Goal: Navigation & Orientation: Find specific page/section

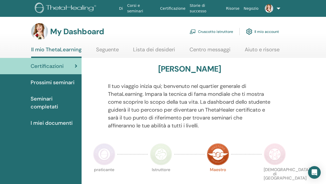
click at [225, 32] on link "Cruscotto istruttore" at bounding box center [212, 32] width 44 height 12
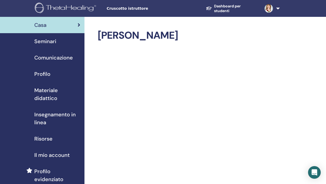
click at [39, 76] on span "Profilo" at bounding box center [42, 74] width 16 height 8
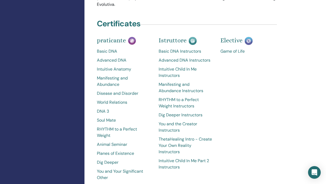
scroll to position [1058, 0]
